Goal: Task Accomplishment & Management: Manage account settings

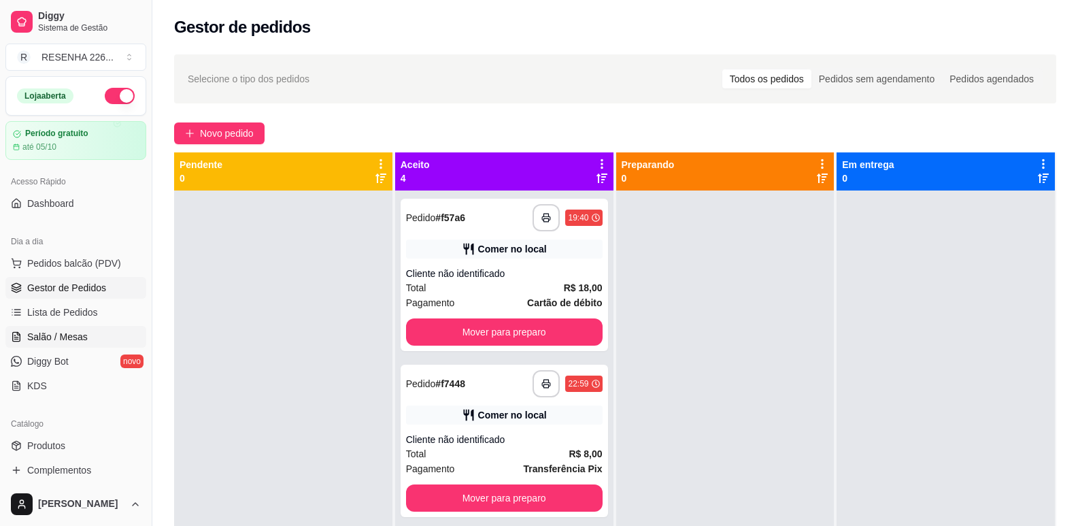
click at [78, 339] on span "Salão / Mesas" at bounding box center [57, 337] width 61 height 14
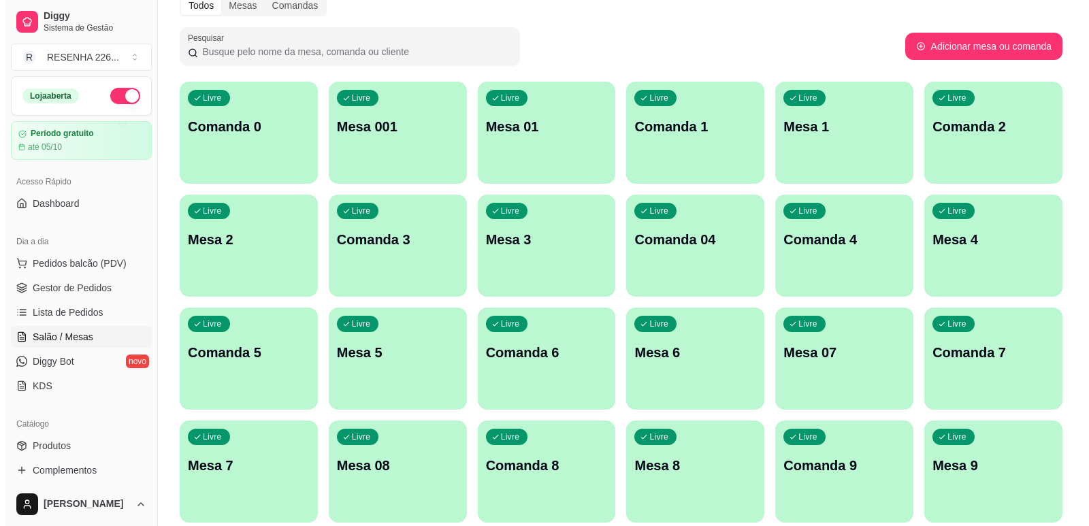
scroll to position [68, 0]
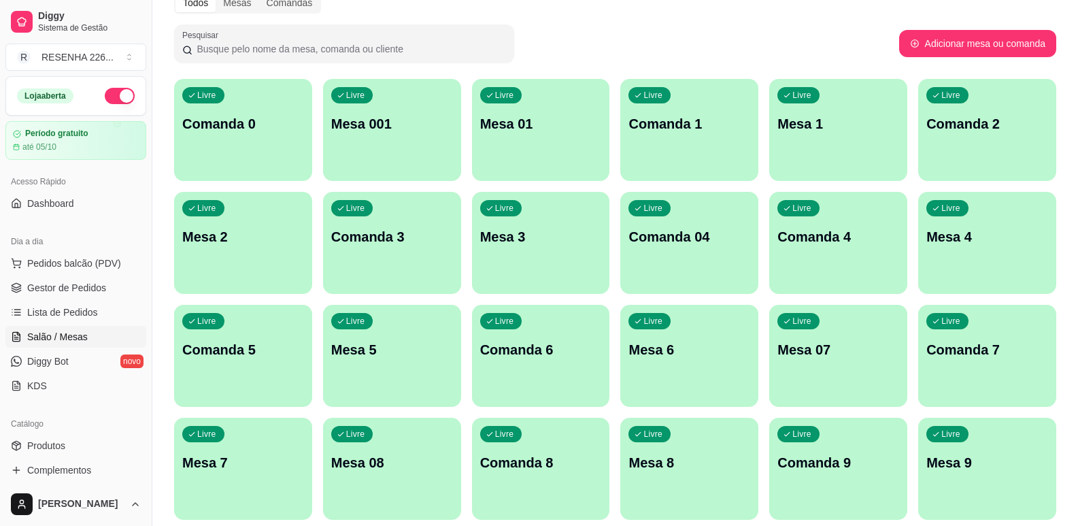
click at [824, 350] on p "Mesa 07" at bounding box center [839, 349] width 122 height 19
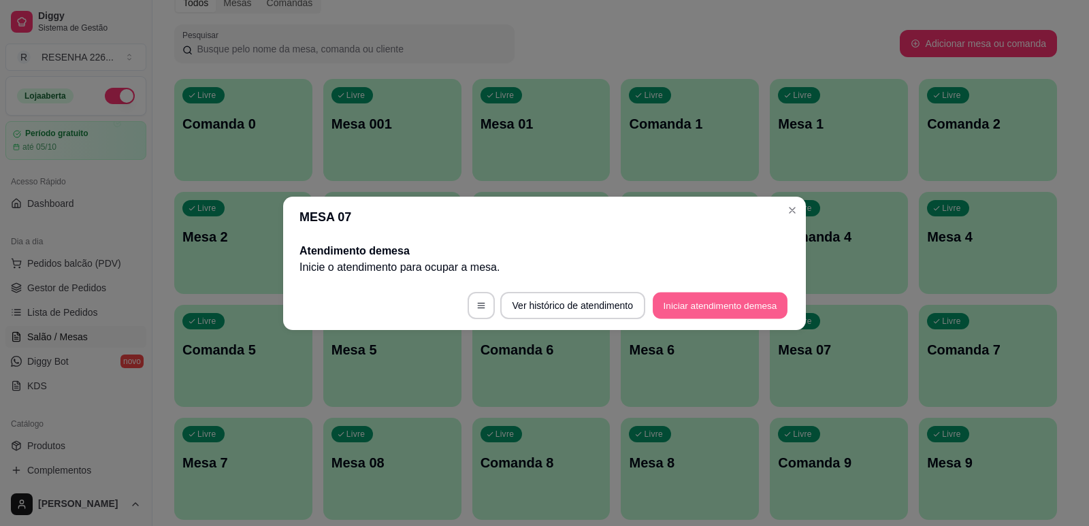
click at [757, 310] on button "Iniciar atendimento de mesa" at bounding box center [719, 305] width 135 height 27
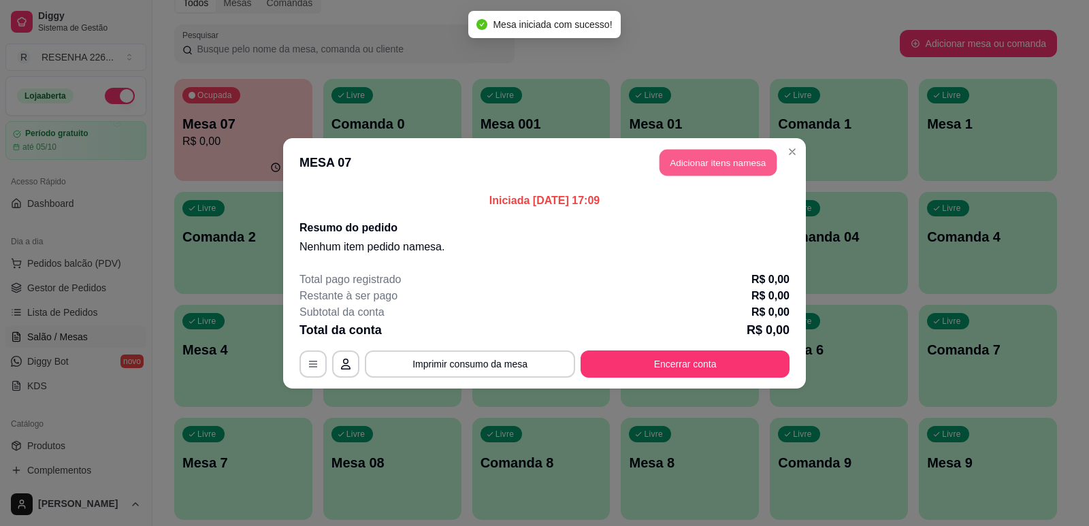
click at [738, 163] on button "Adicionar itens na mesa" at bounding box center [717, 162] width 117 height 27
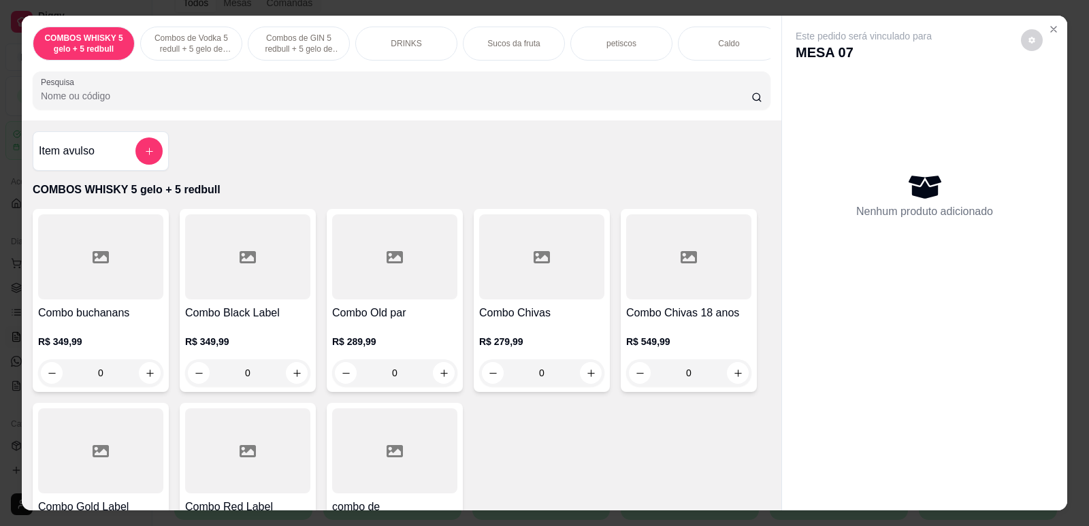
click at [757, 76] on div "COMBOS WHISKY 5 gelo + 5 redbull Combos de Vodka 5 redull + 5 gelo de coco Comb…" at bounding box center [401, 68] width 759 height 105
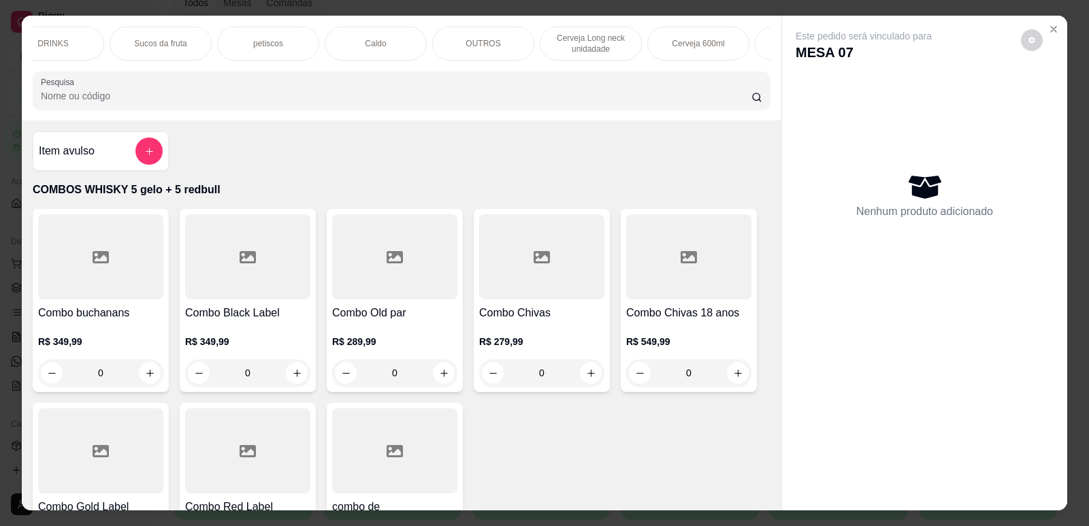
scroll to position [0, 354]
click at [716, 50] on div "Cerveja 600ml" at bounding box center [697, 44] width 102 height 34
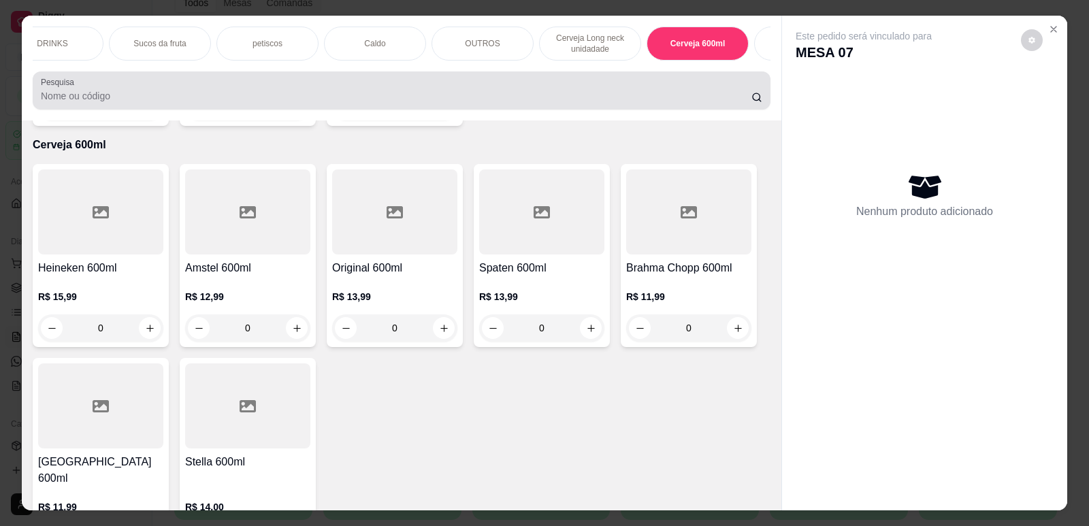
scroll to position [28, 0]
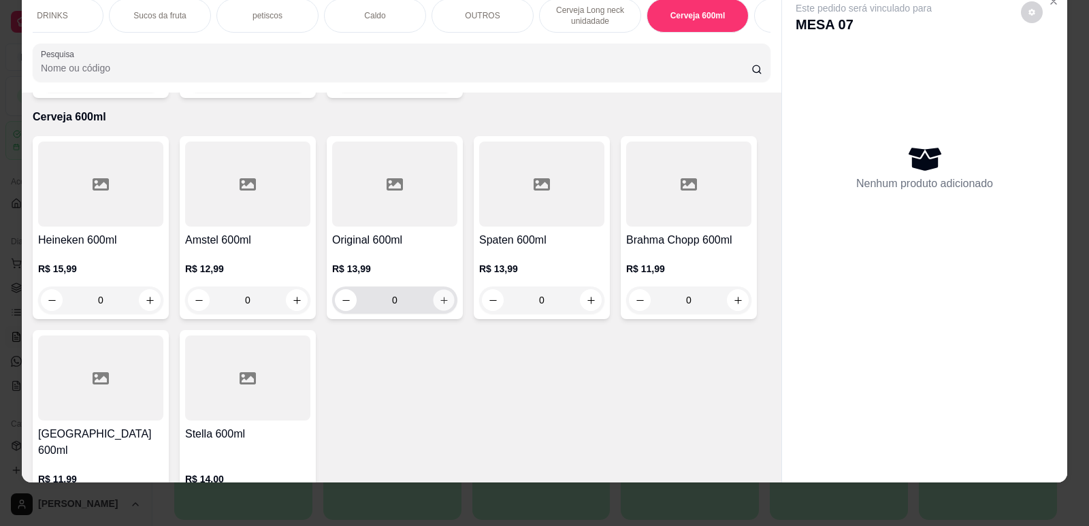
click at [439, 298] on icon "increase-product-quantity" at bounding box center [444, 300] width 10 height 10
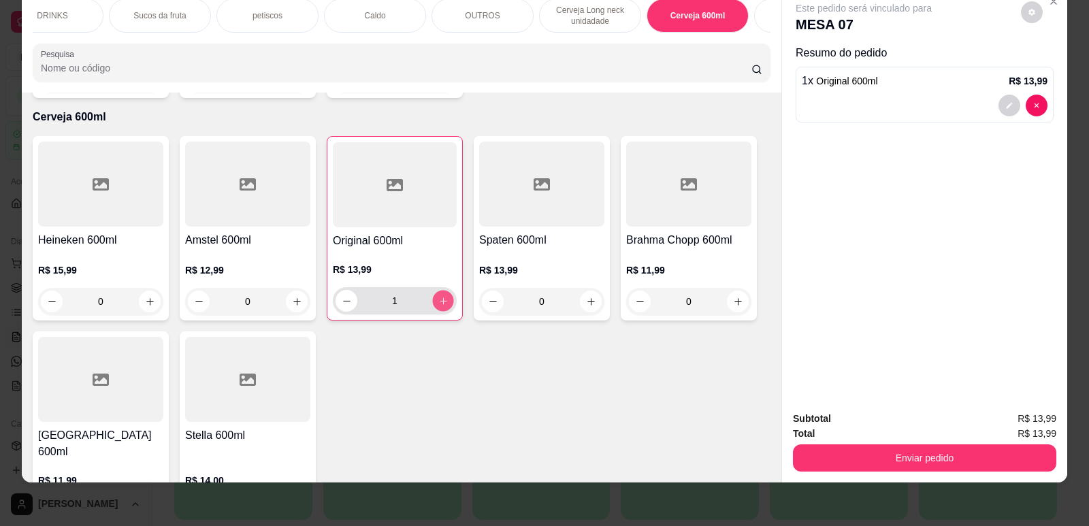
click at [438, 299] on icon "increase-product-quantity" at bounding box center [443, 301] width 10 height 10
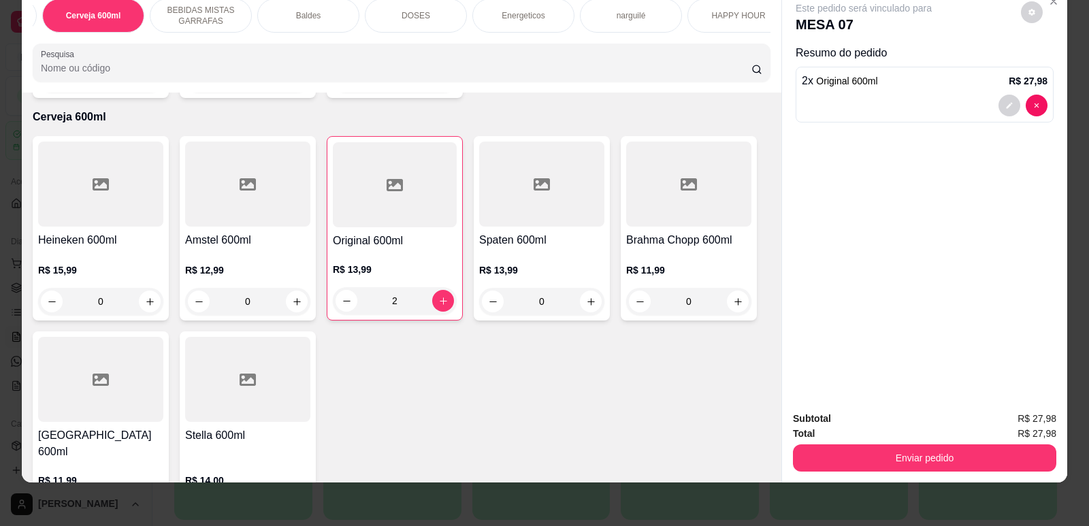
scroll to position [0, 977]
click at [335, 295] on button "decrease-product-quantity" at bounding box center [346, 301] width 22 height 22
click at [335, 294] on button "decrease-product-quantity" at bounding box center [345, 301] width 21 height 21
type input "0"
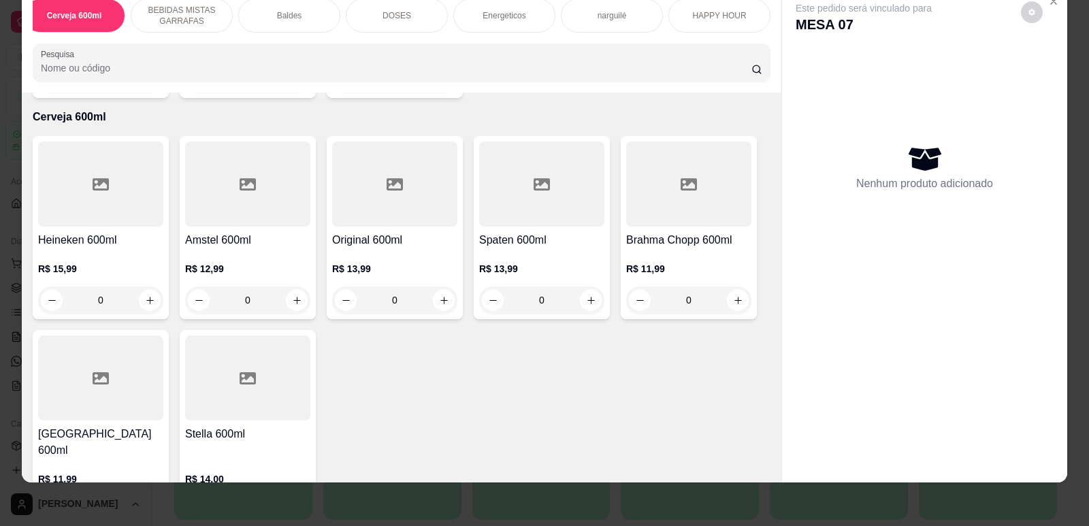
click at [712, 12] on p "HAPPY HOUR" at bounding box center [719, 15] width 54 height 11
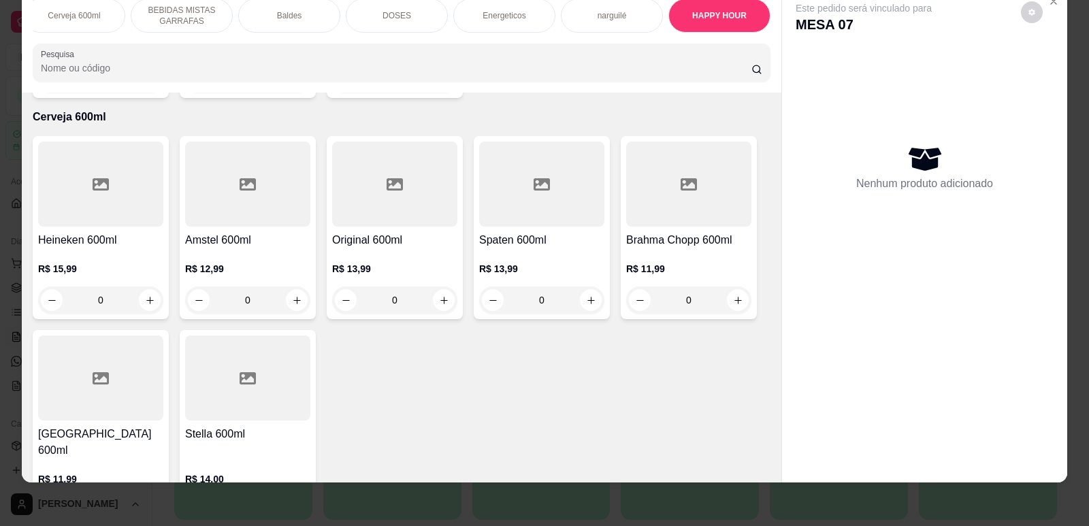
scroll to position [6352, 0]
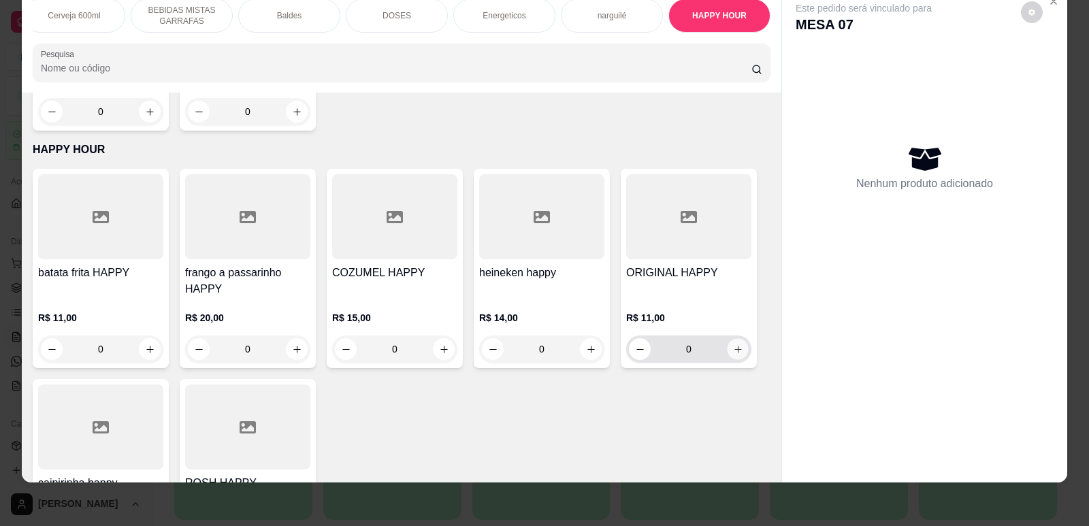
click at [733, 344] on icon "increase-product-quantity" at bounding box center [738, 349] width 10 height 10
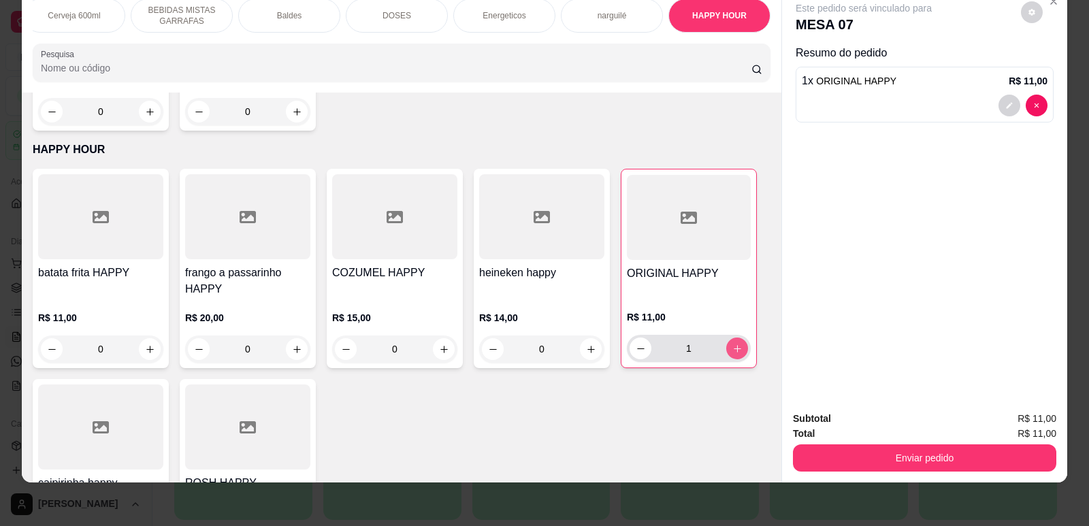
click at [732, 344] on icon "increase-product-quantity" at bounding box center [737, 349] width 10 height 10
type input "2"
click at [286, 339] on button "increase-product-quantity" at bounding box center [296, 349] width 21 height 21
type input "1"
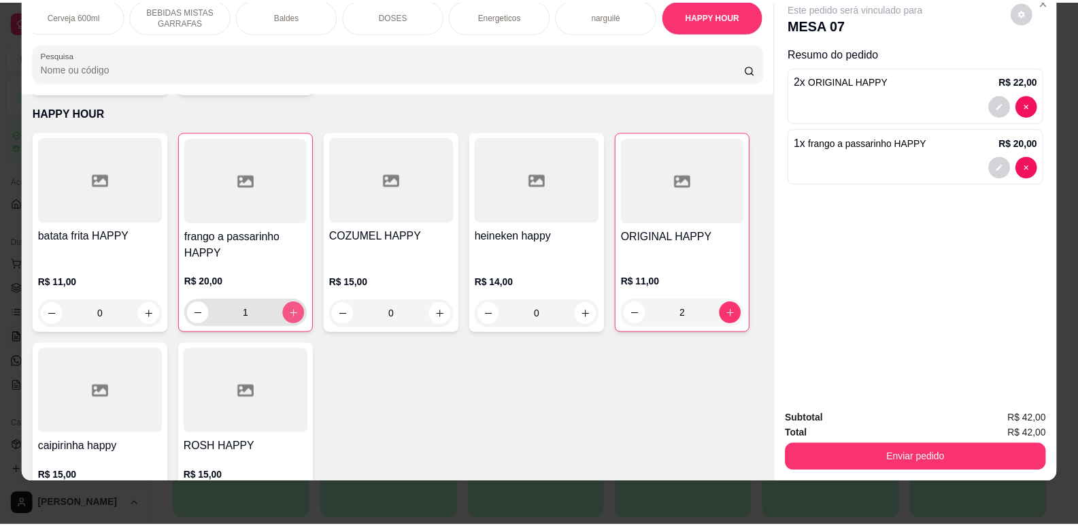
scroll to position [6405, 0]
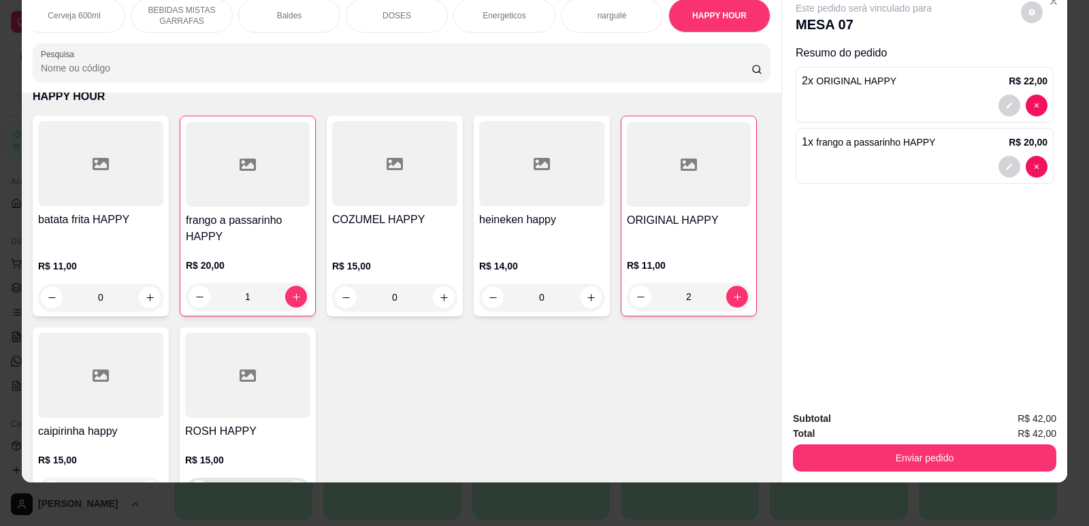
click at [293, 486] on icon "increase-product-quantity" at bounding box center [297, 491] width 10 height 10
type input "1"
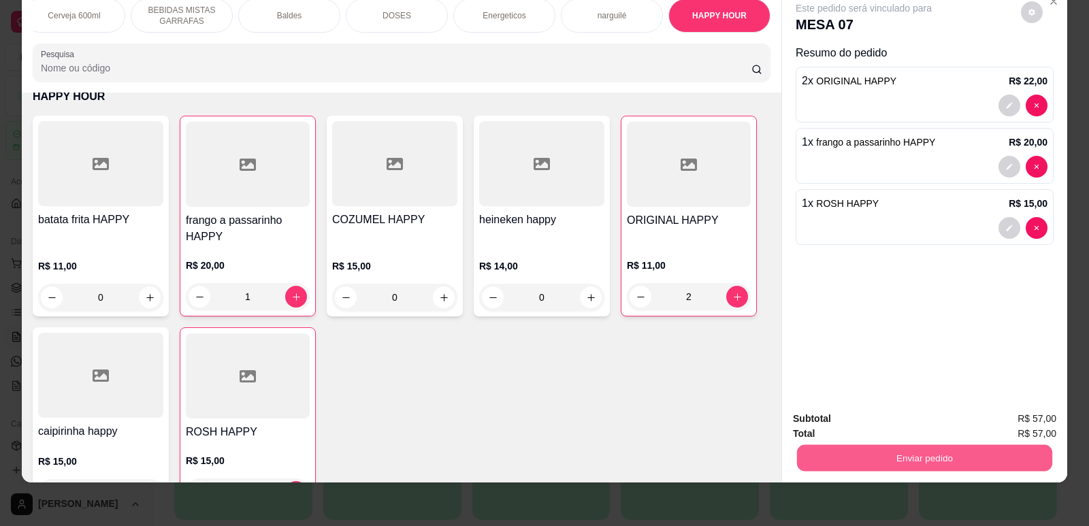
click at [838, 465] on button "Enviar pedido" at bounding box center [924, 457] width 255 height 27
click at [859, 430] on button "Não registrar e enviar pedido" at bounding box center [878, 424] width 137 height 25
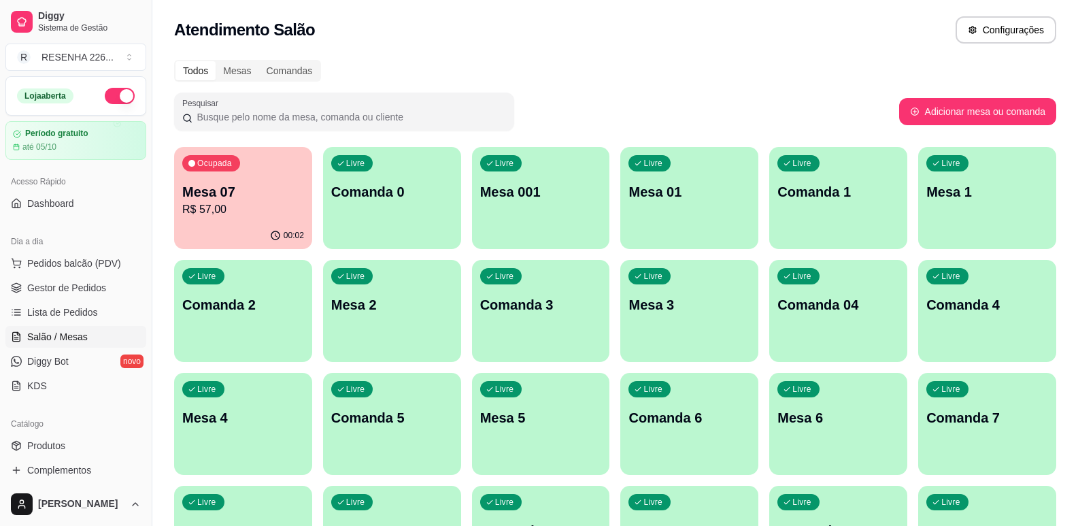
click at [268, 198] on p "Mesa 07" at bounding box center [243, 191] width 122 height 19
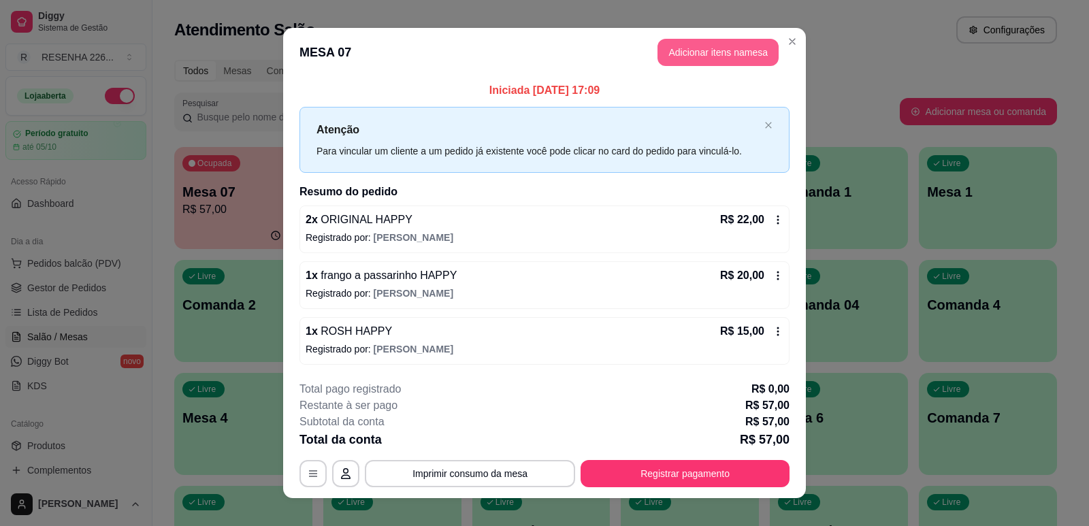
click at [713, 59] on button "Adicionar itens na mesa" at bounding box center [717, 52] width 121 height 27
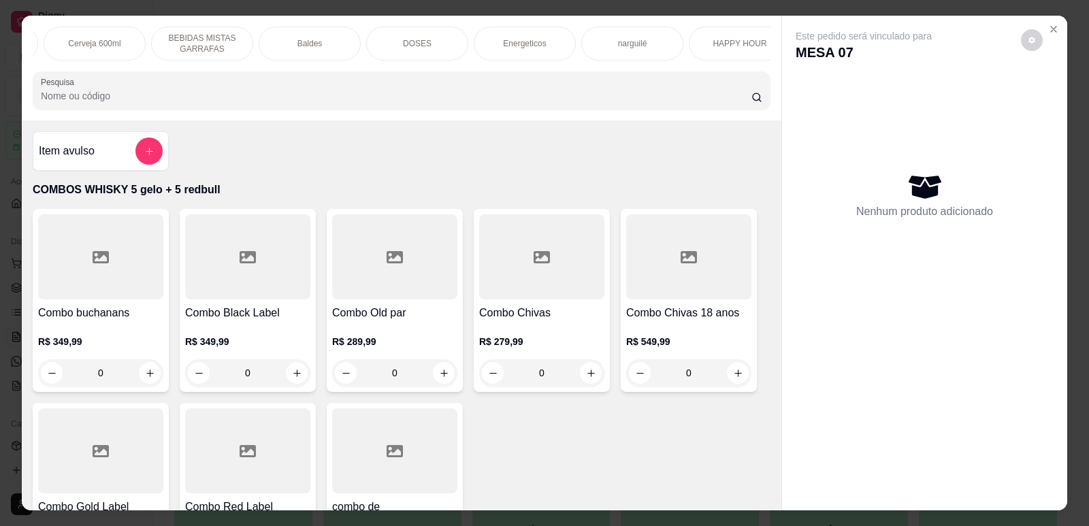
scroll to position [0, 977]
click at [724, 46] on p "HAPPY HOUR" at bounding box center [719, 43] width 54 height 11
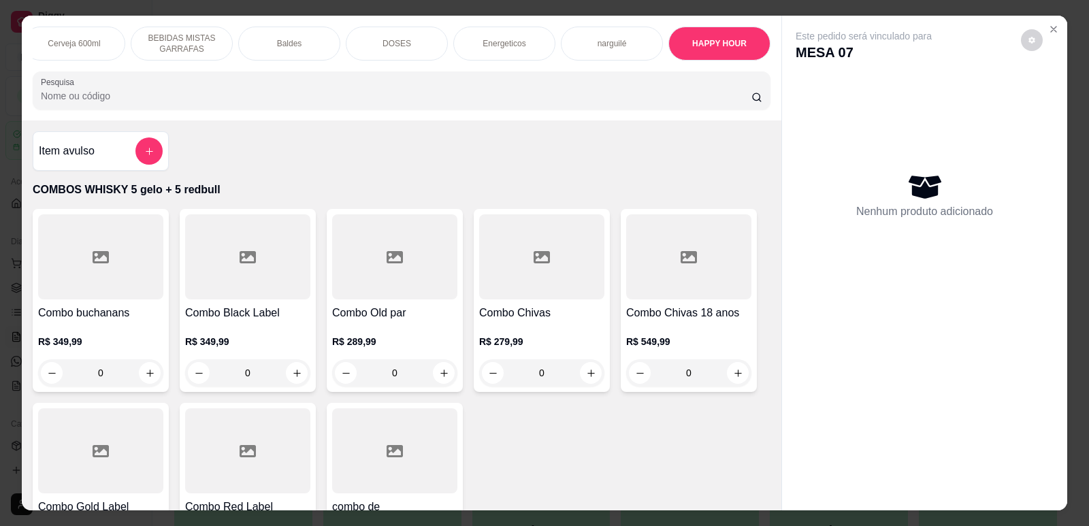
scroll to position [28, 0]
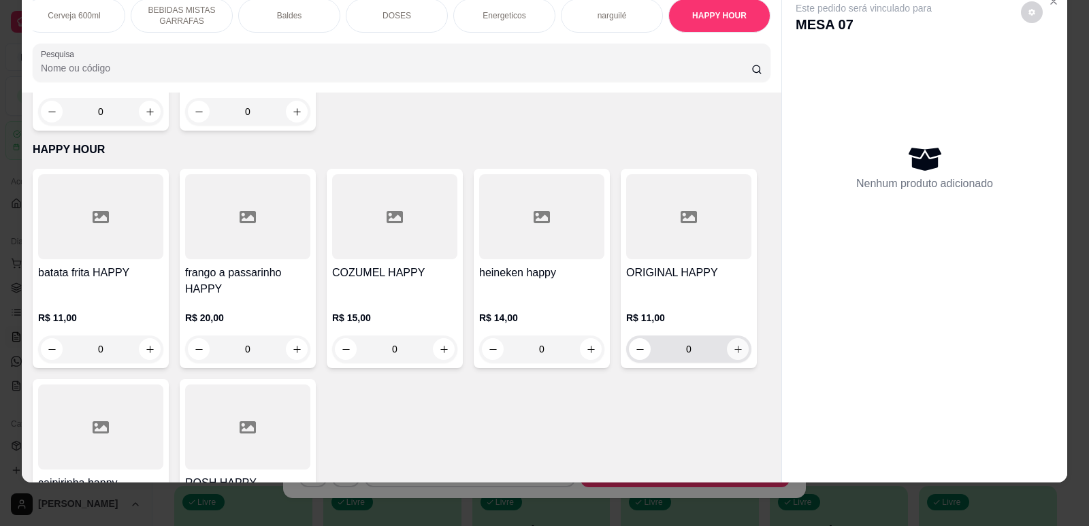
click at [733, 344] on icon "increase-product-quantity" at bounding box center [738, 349] width 10 height 10
type input "1"
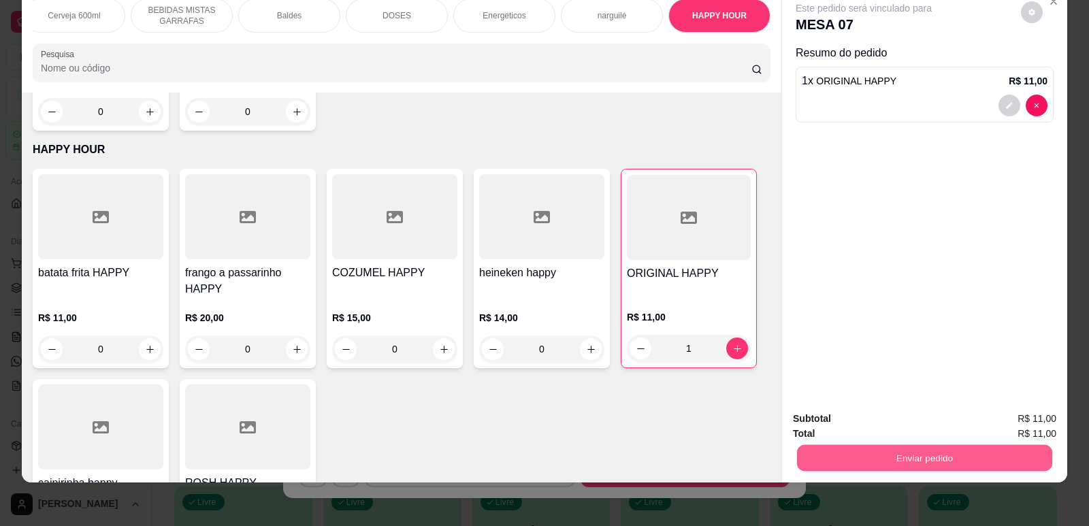
click at [827, 467] on button "Enviar pedido" at bounding box center [924, 457] width 255 height 27
click at [842, 420] on button "Não registrar e enviar pedido" at bounding box center [878, 424] width 137 height 25
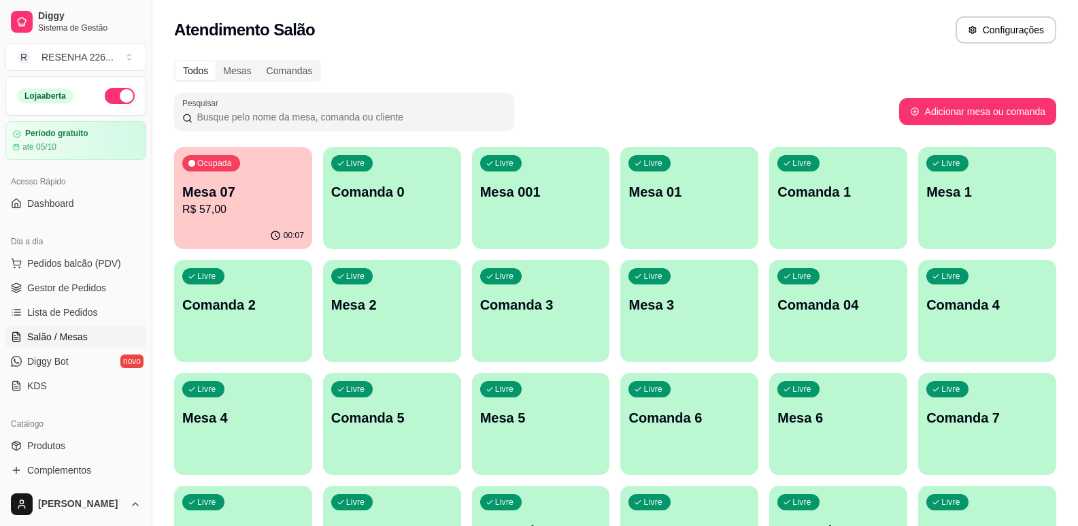
click at [229, 223] on div "00:07" at bounding box center [243, 235] width 138 height 27
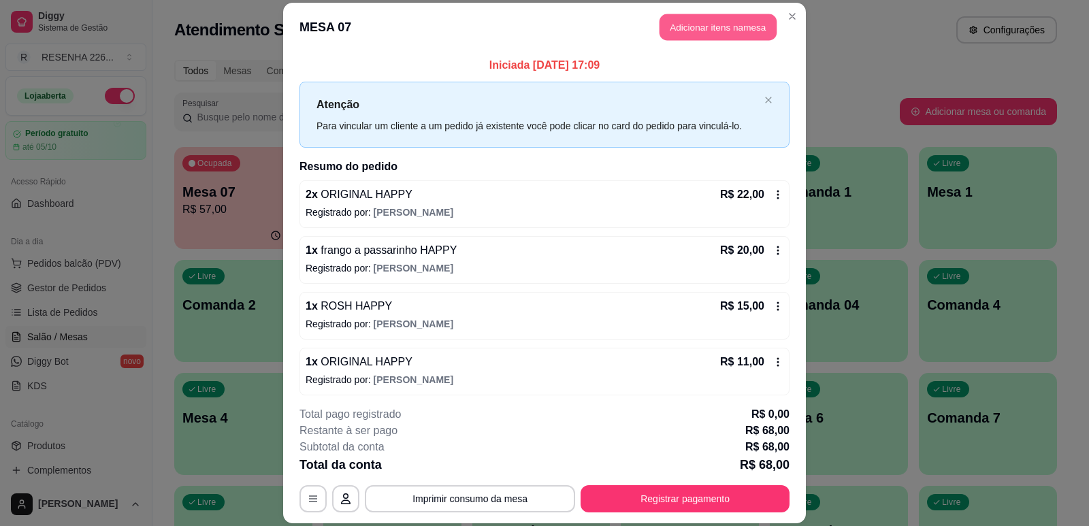
click at [726, 39] on button "Adicionar itens na mesa" at bounding box center [717, 27] width 117 height 27
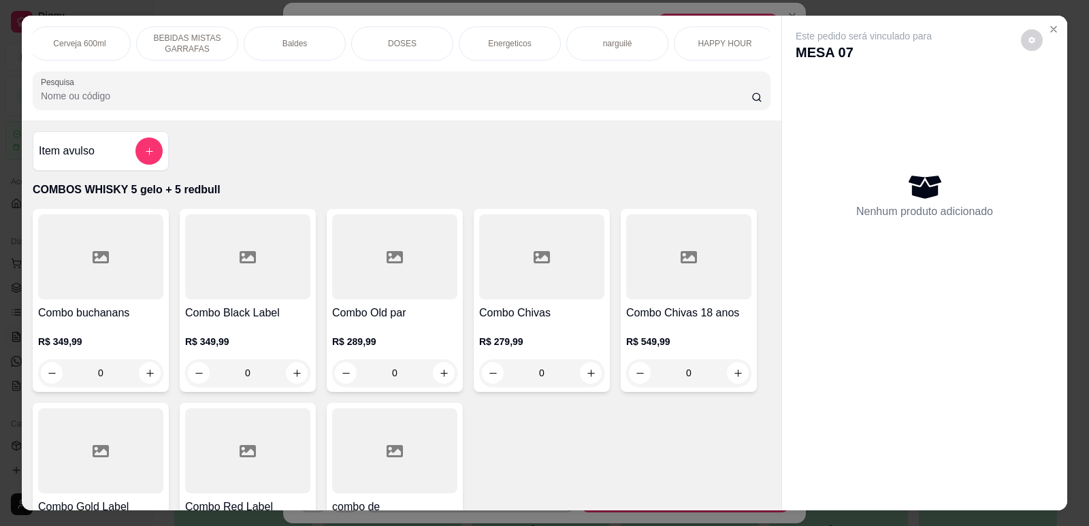
scroll to position [0, 977]
click at [743, 56] on div "HAPPY HOUR" at bounding box center [719, 44] width 102 height 34
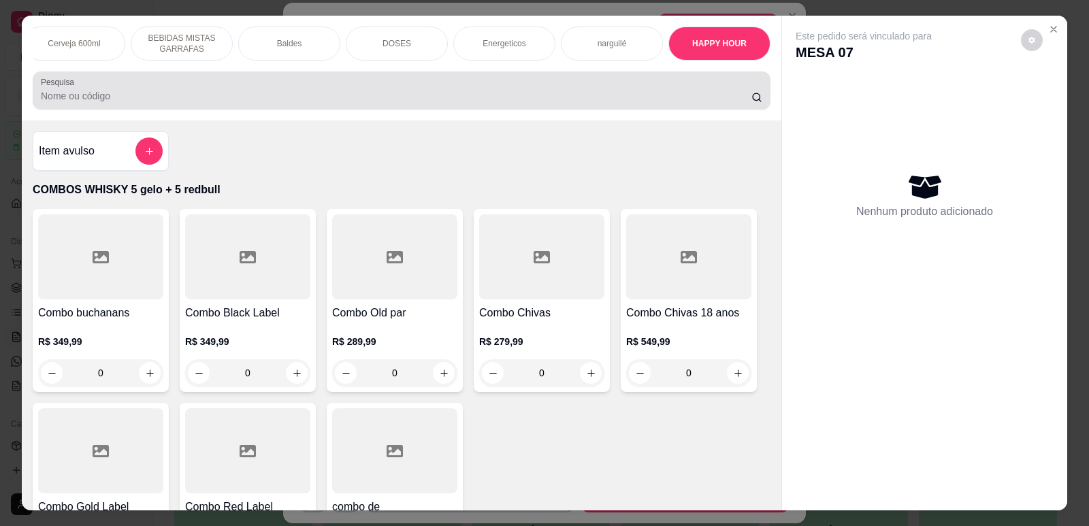
scroll to position [28, 0]
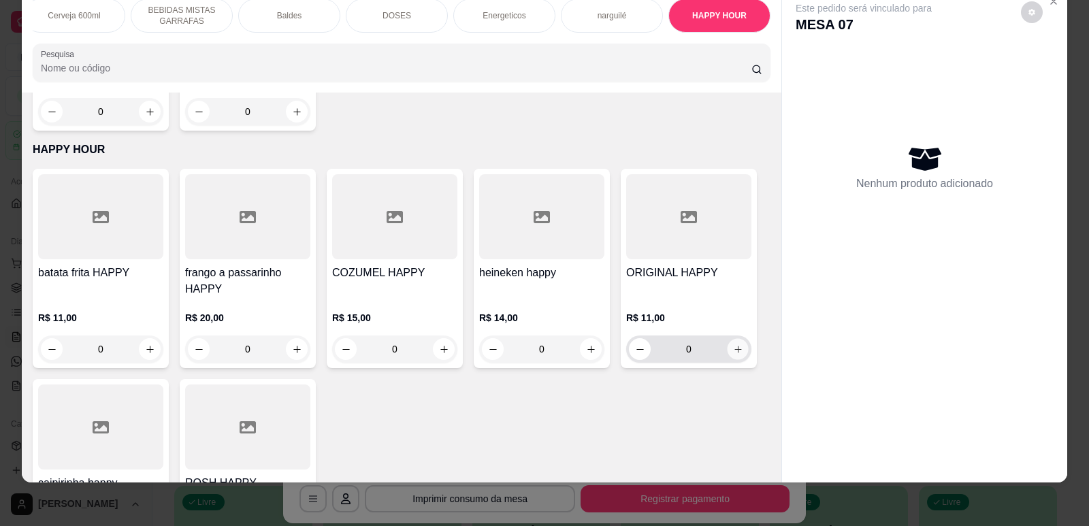
click at [734, 344] on icon "increase-product-quantity" at bounding box center [738, 349] width 10 height 10
type input "1"
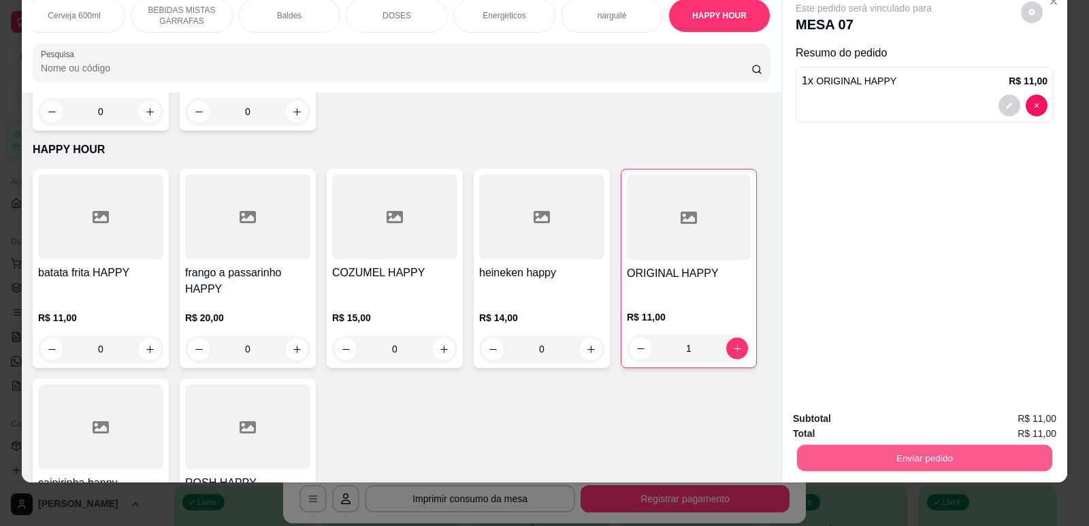
click at [850, 463] on button "Enviar pedido" at bounding box center [924, 457] width 255 height 27
click at [876, 429] on button "Não registrar e enviar pedido" at bounding box center [879, 425] width 142 height 26
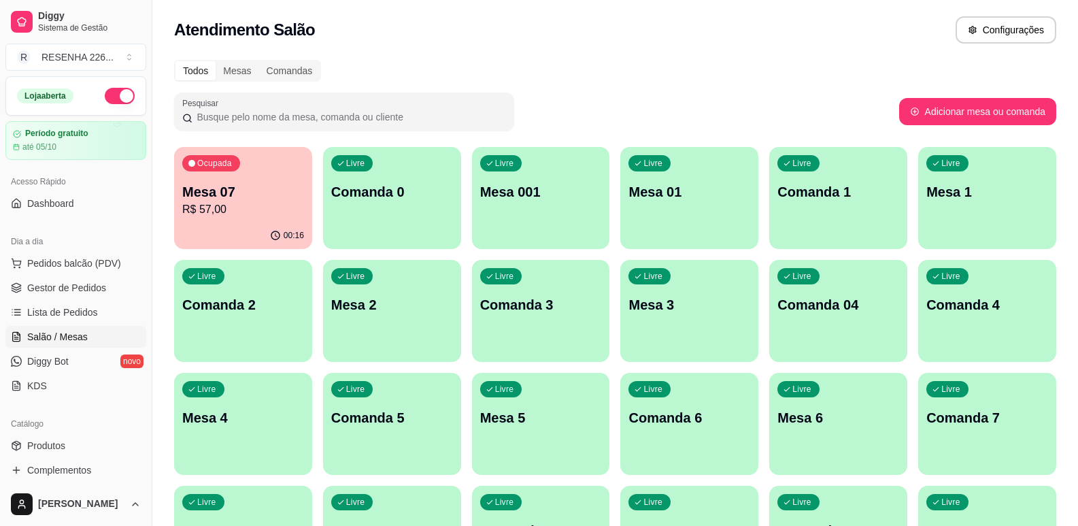
click at [731, 99] on div "Pesquisar" at bounding box center [536, 112] width 725 height 38
drag, startPoint x: 736, startPoint y: 82, endPoint x: 738, endPoint y: 69, distance: 13.0
click at [244, 214] on p "R$ 79,00" at bounding box center [243, 209] width 118 height 16
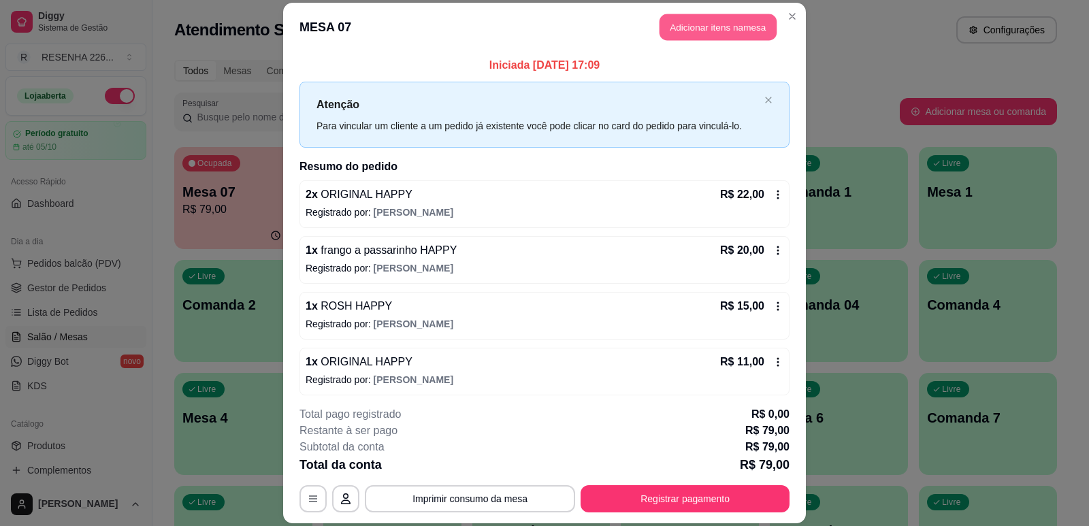
click at [716, 36] on button "Adicionar itens na mesa" at bounding box center [717, 27] width 117 height 27
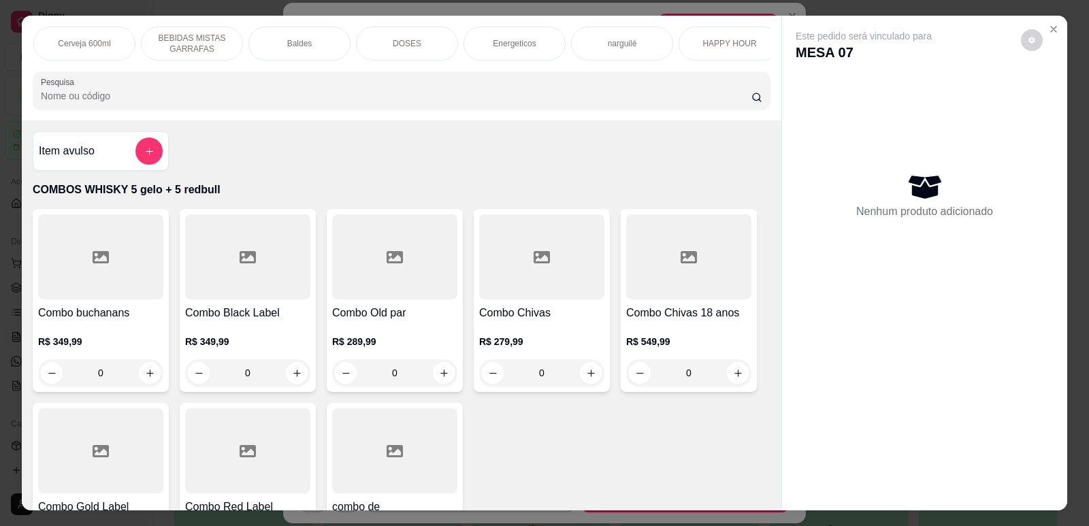
scroll to position [0, 977]
click at [703, 46] on p "HAPPY HOUR" at bounding box center [719, 43] width 54 height 11
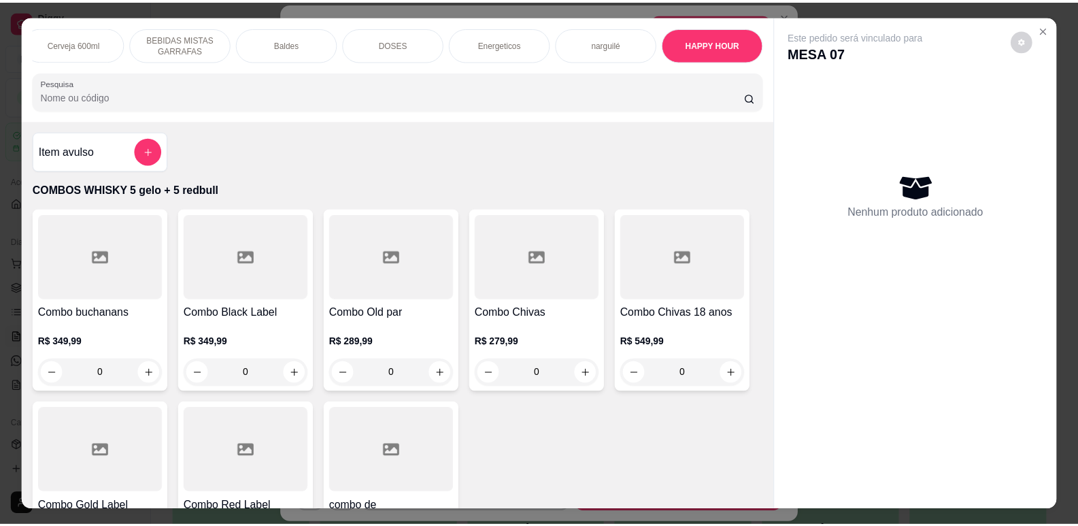
scroll to position [28, 0]
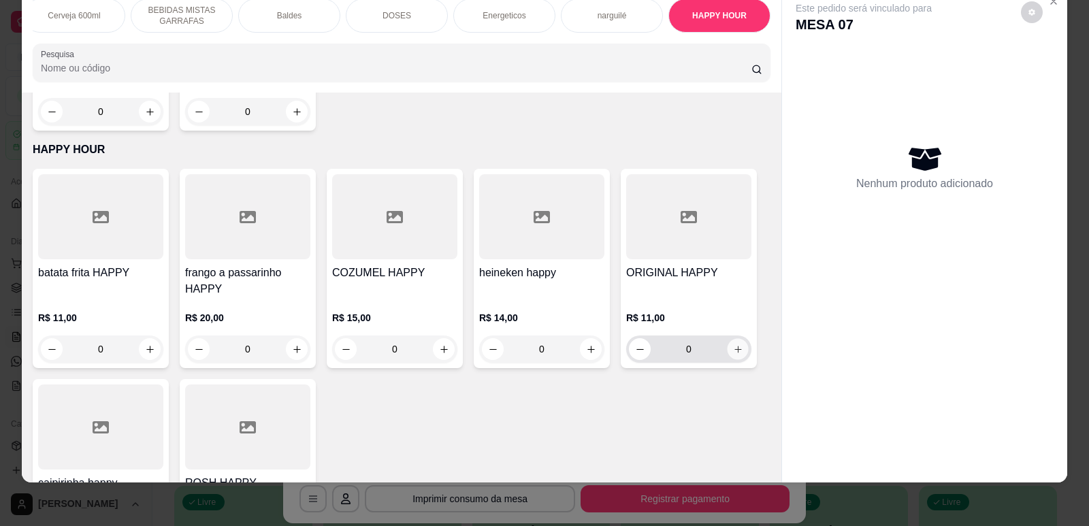
click at [733, 344] on icon "increase-product-quantity" at bounding box center [738, 349] width 10 height 10
type input "1"
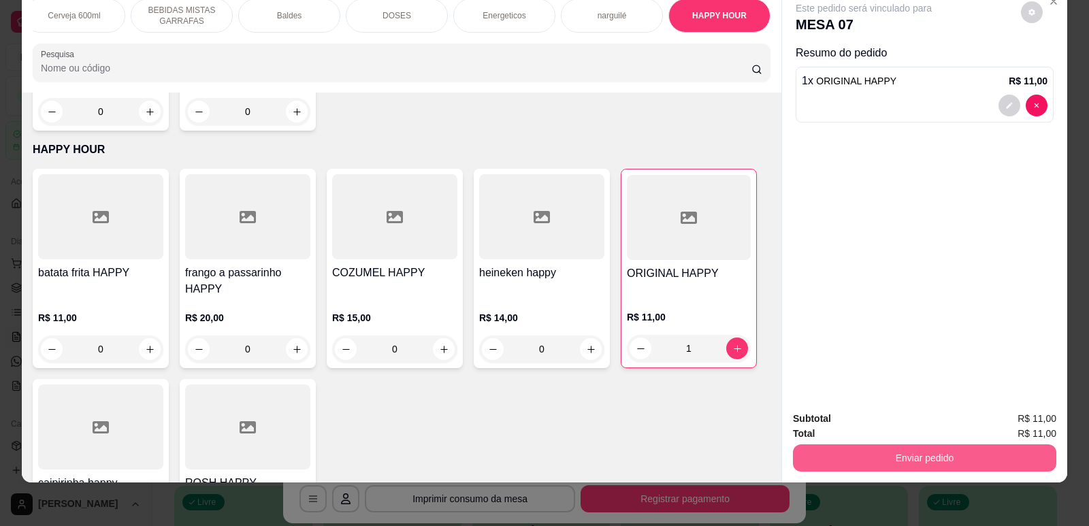
click at [824, 467] on button "Enviar pedido" at bounding box center [924, 457] width 263 height 27
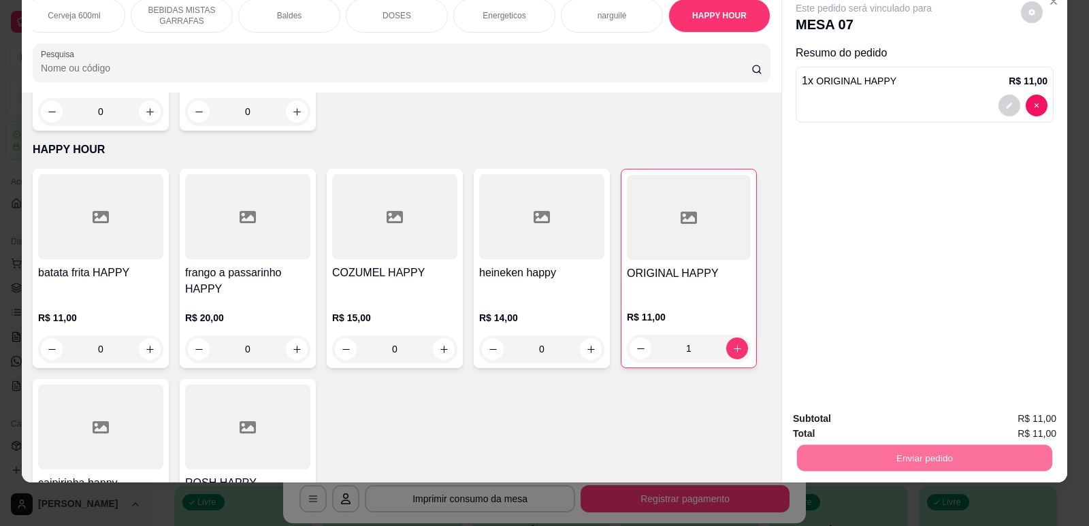
click at [850, 433] on button "Não registrar e enviar pedido" at bounding box center [879, 425] width 142 height 26
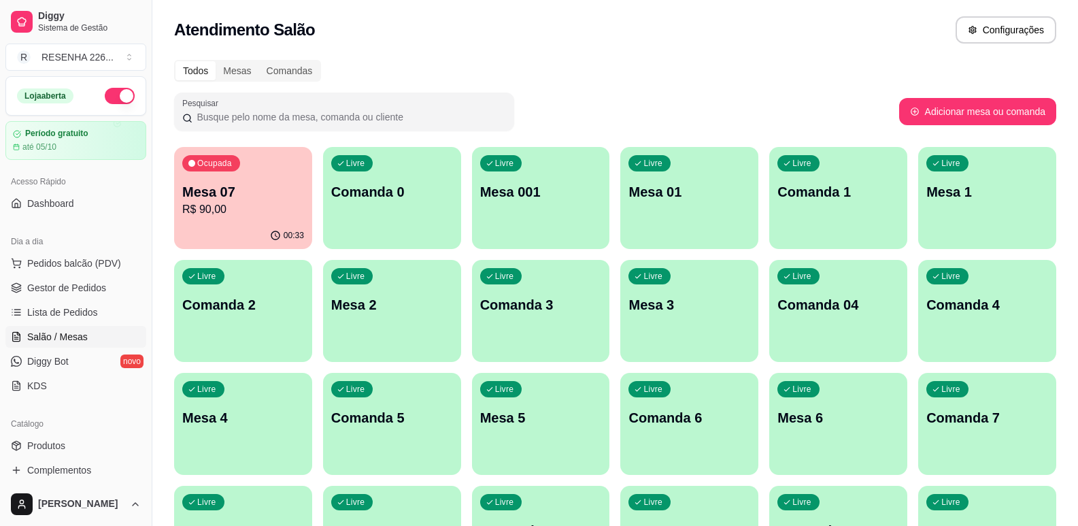
click at [241, 216] on button "Ocupada Mesa 07 R$ 90,00 00:33" at bounding box center [243, 198] width 138 height 102
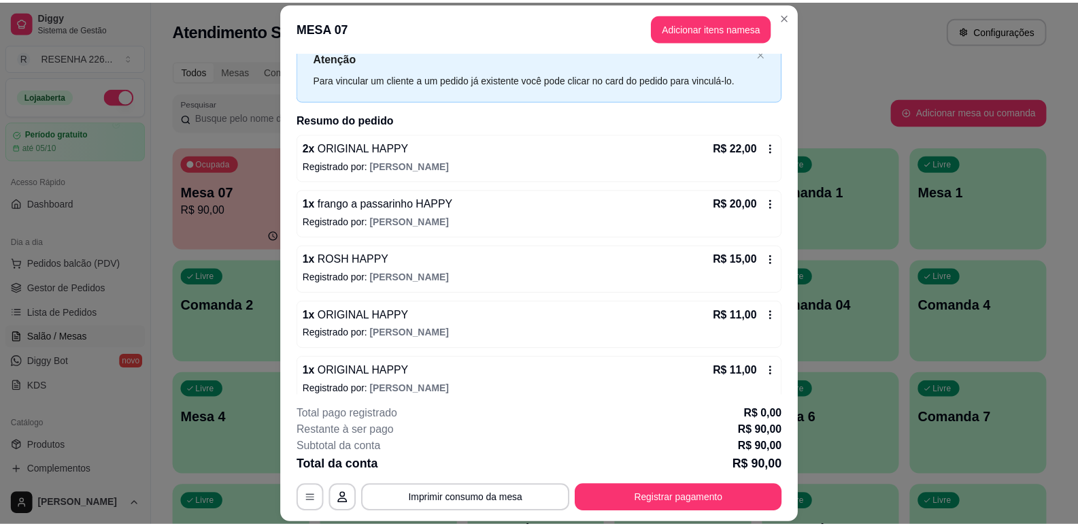
scroll to position [68, 0]
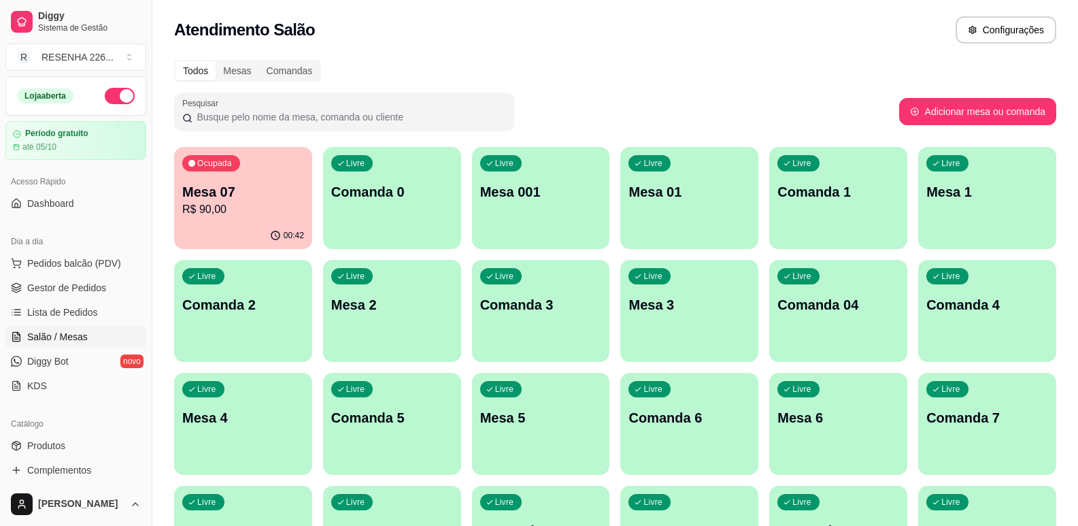
click at [814, 69] on div "Todos Mesas Comandas" at bounding box center [615, 71] width 882 height 22
click at [235, 198] on p "Mesa 07" at bounding box center [243, 191] width 122 height 19
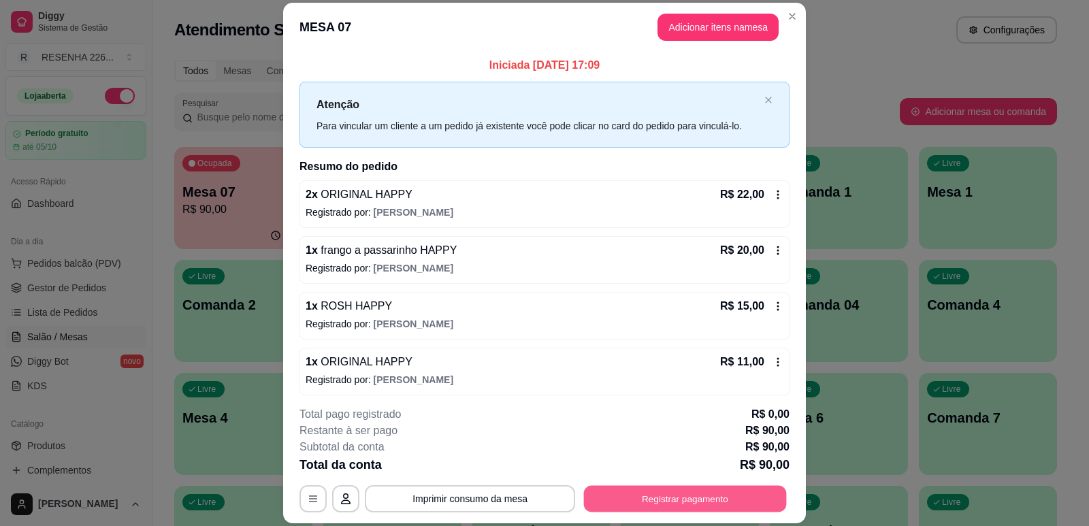
click at [673, 498] on button "Registrar pagamento" at bounding box center [685, 499] width 203 height 27
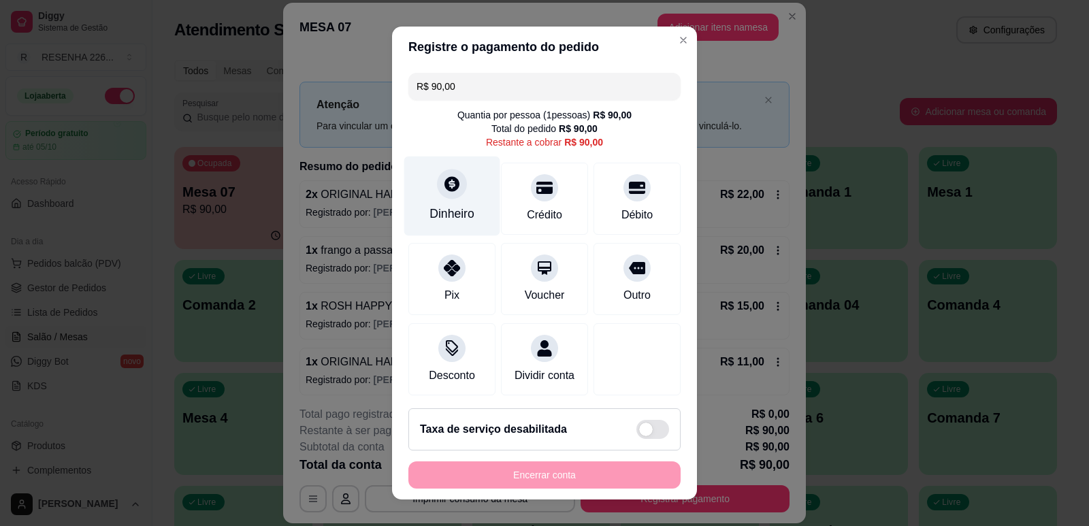
click at [450, 199] on div "Dinheiro" at bounding box center [452, 196] width 96 height 80
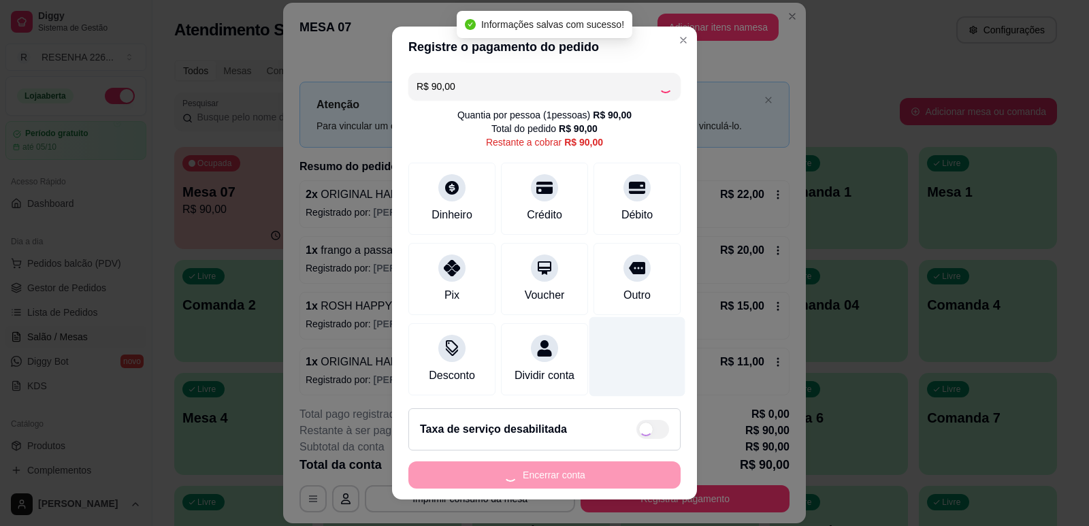
type input "R$ 0,00"
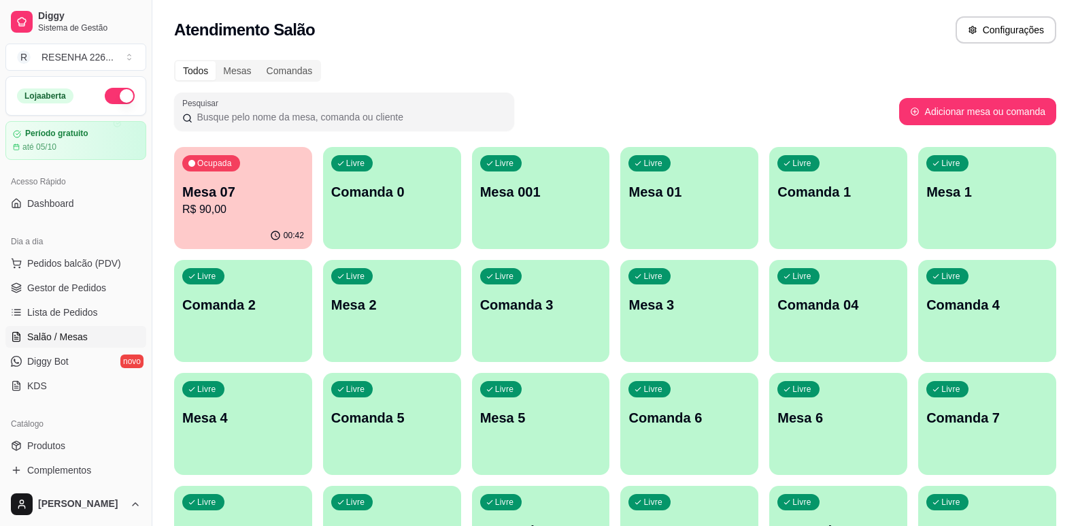
click at [797, 37] on div "Atendimento Salão Configurações" at bounding box center [615, 29] width 882 height 27
click at [231, 195] on p "Mesa 07" at bounding box center [243, 191] width 122 height 19
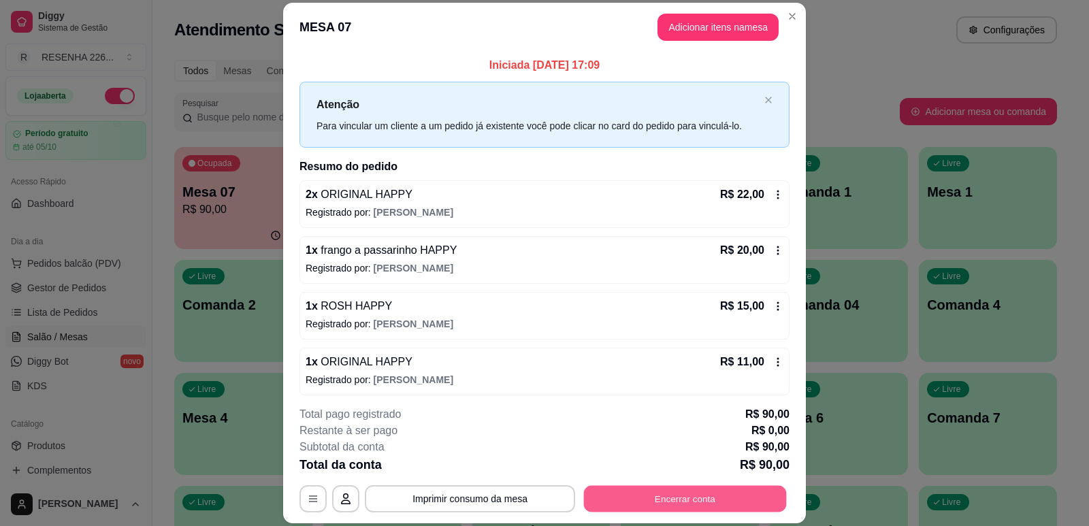
click at [674, 504] on button "Encerrar conta" at bounding box center [685, 499] width 203 height 27
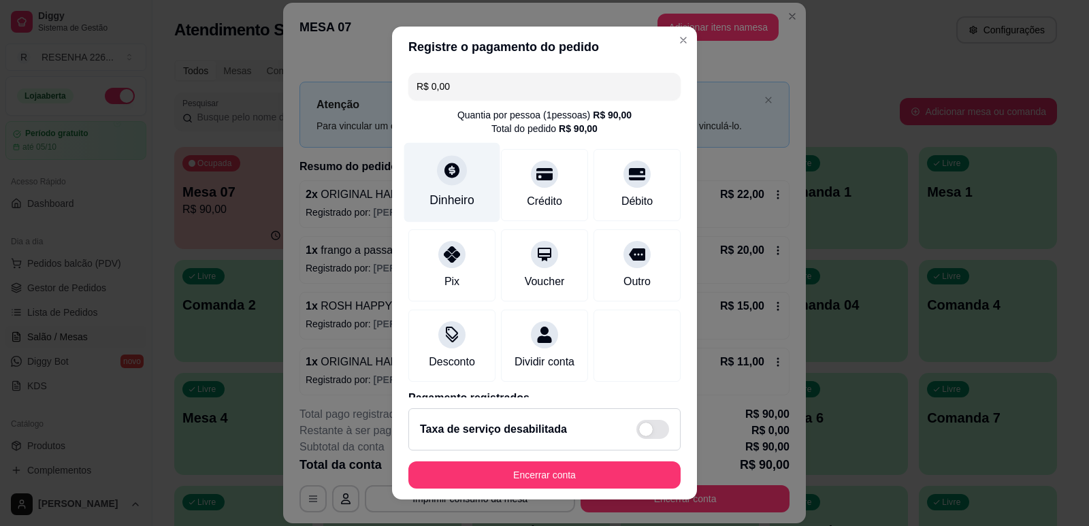
click at [440, 188] on div "Dinheiro" at bounding box center [452, 182] width 96 height 80
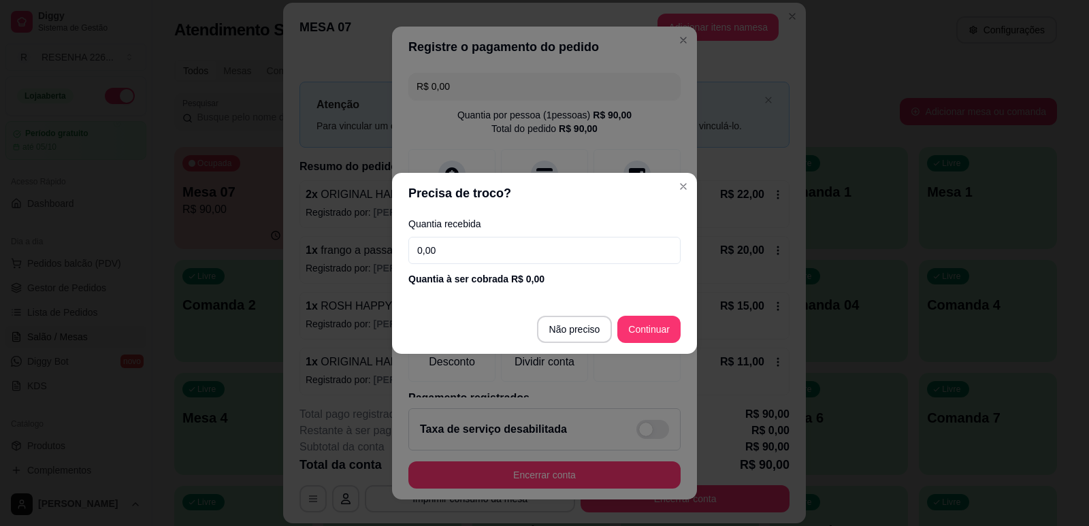
click at [567, 255] on input "0,00" at bounding box center [544, 250] width 272 height 27
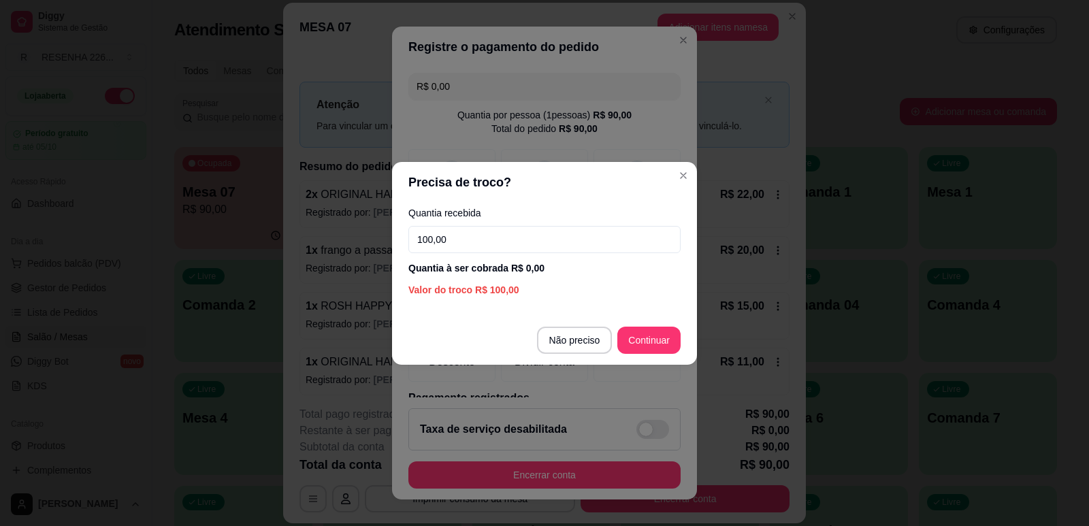
type input "100,00"
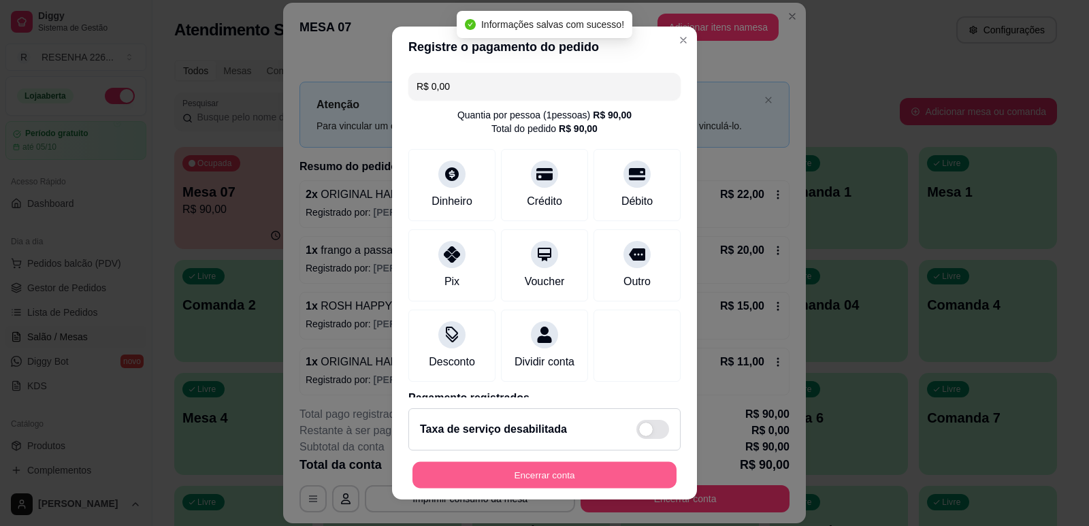
click at [561, 467] on button "Encerrar conta" at bounding box center [544, 475] width 264 height 27
